Goal: Information Seeking & Learning: Learn about a topic

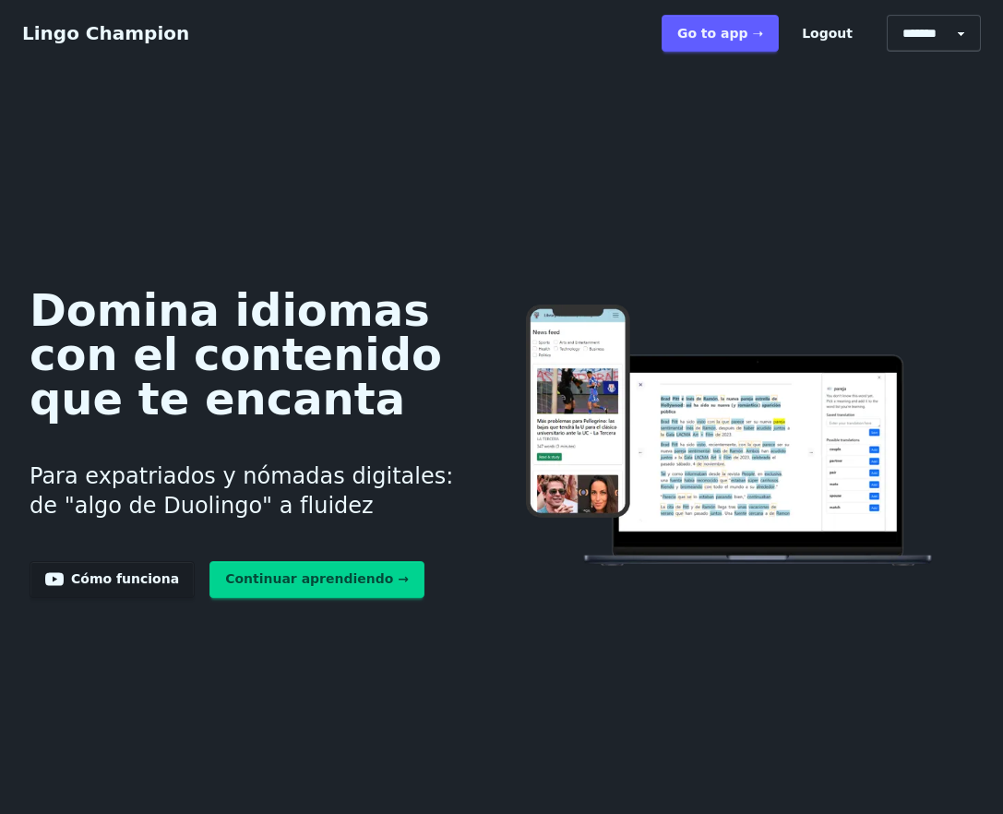
click at [766, 35] on link "Go to app ➝" at bounding box center [720, 33] width 117 height 37
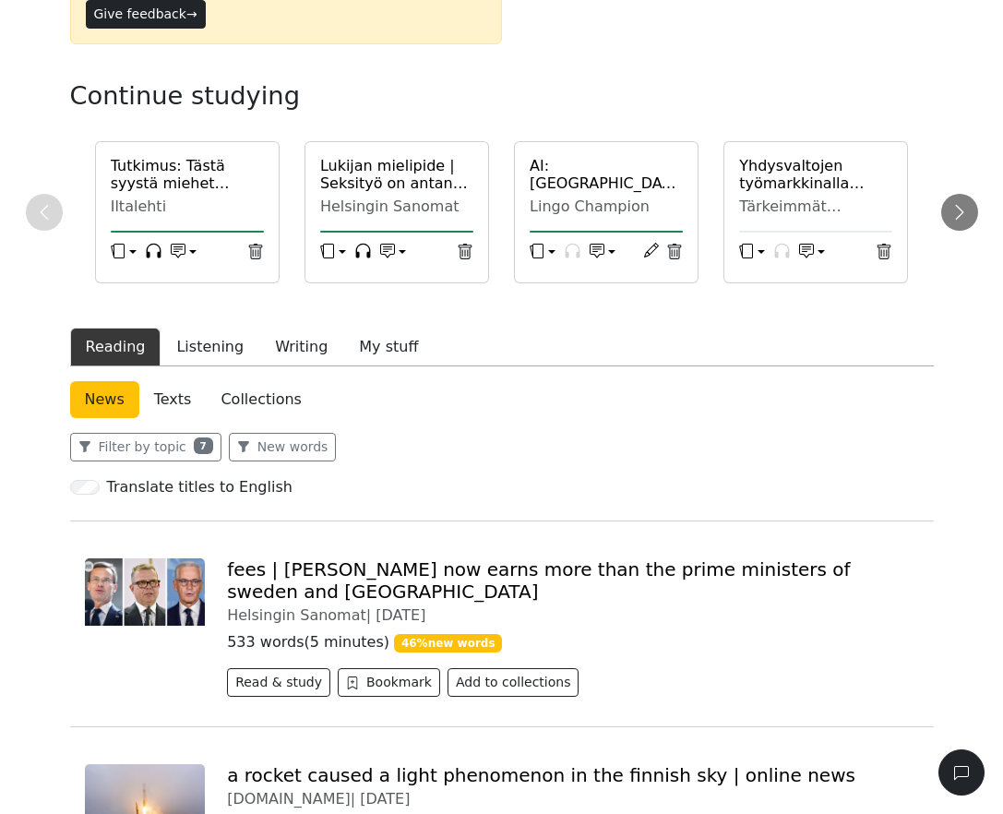
scroll to position [199, 0]
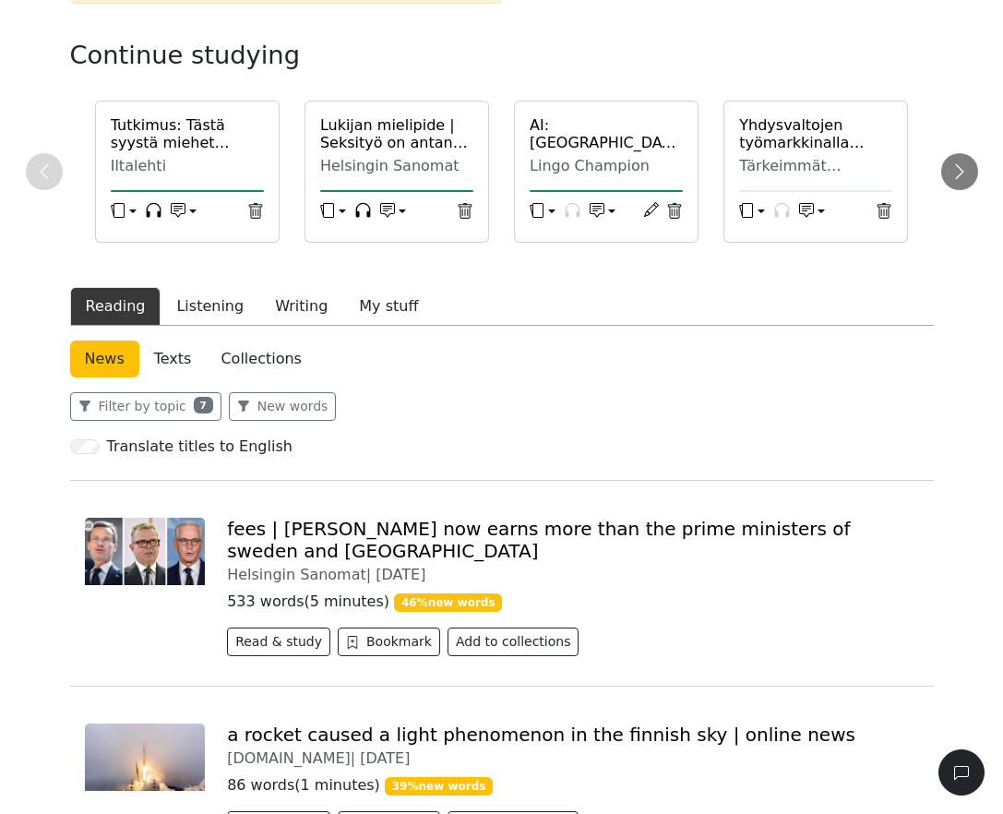
click at [194, 131] on h6 "Tutkimus: Tästä syystä miehet syövät lihaa" at bounding box center [187, 133] width 153 height 35
